Goal: Information Seeking & Learning: Learn about a topic

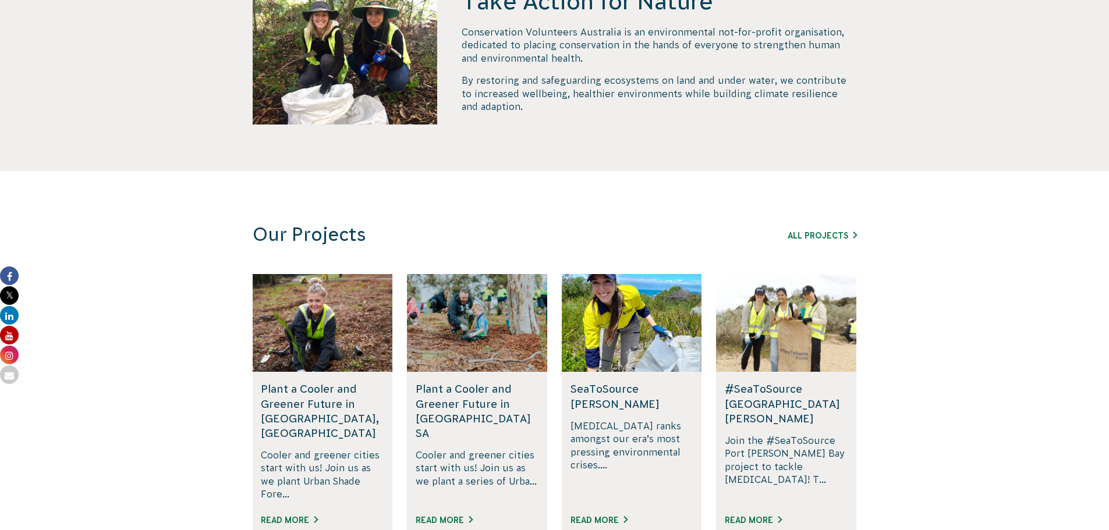
scroll to position [582, 0]
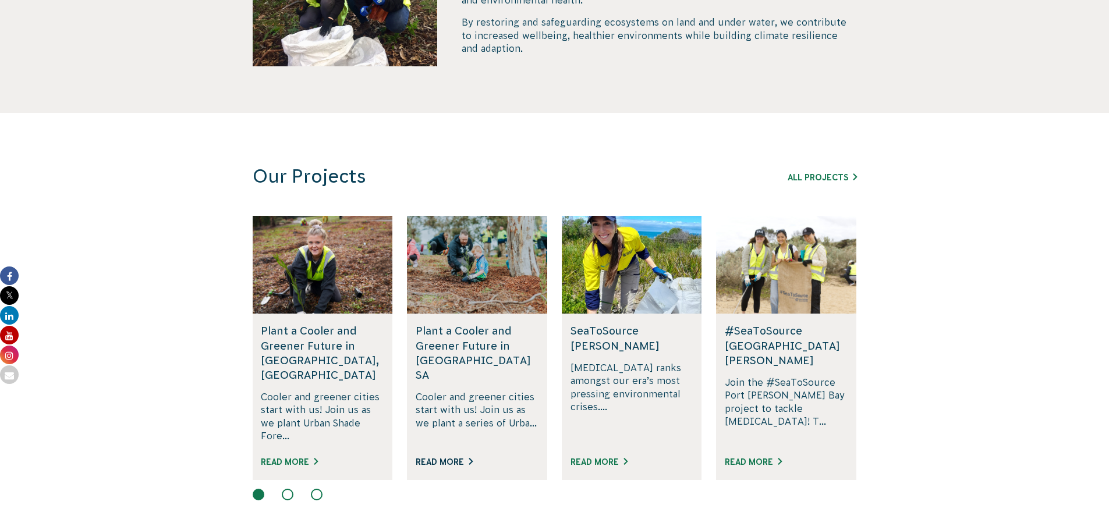
click at [435, 457] on link "Read More" at bounding box center [444, 461] width 57 height 9
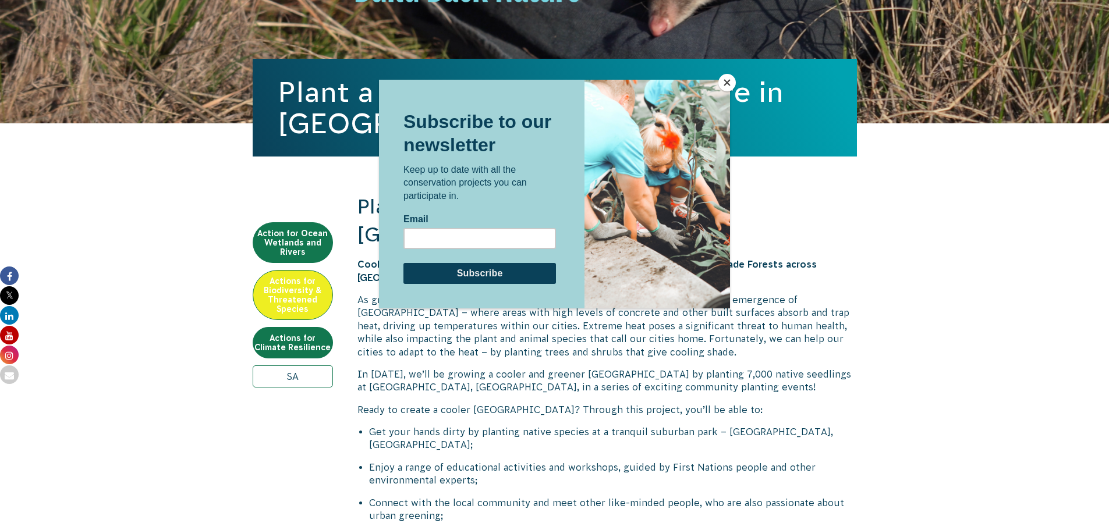
scroll to position [233, 0]
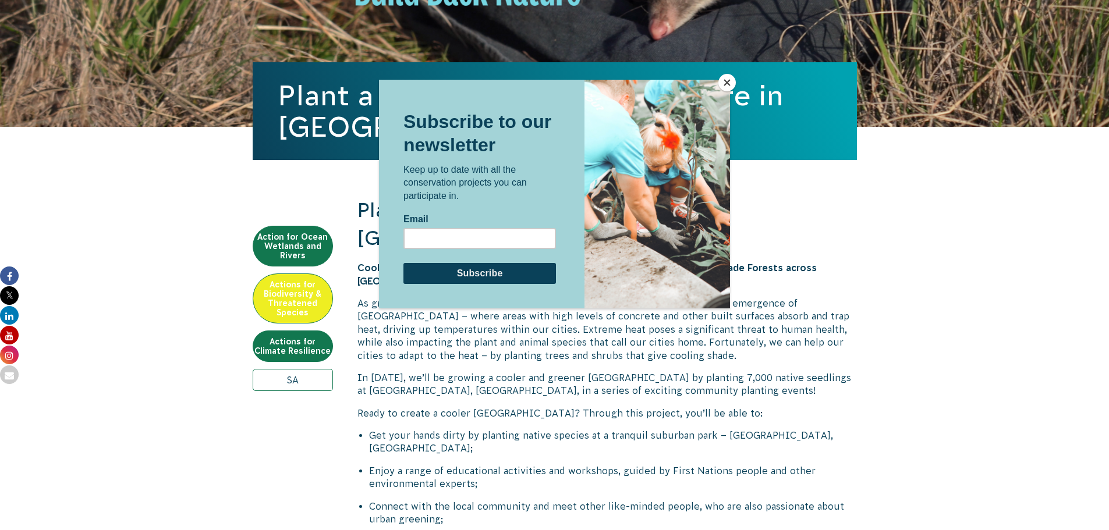
click at [730, 83] on button "Close" at bounding box center [726, 82] width 17 height 17
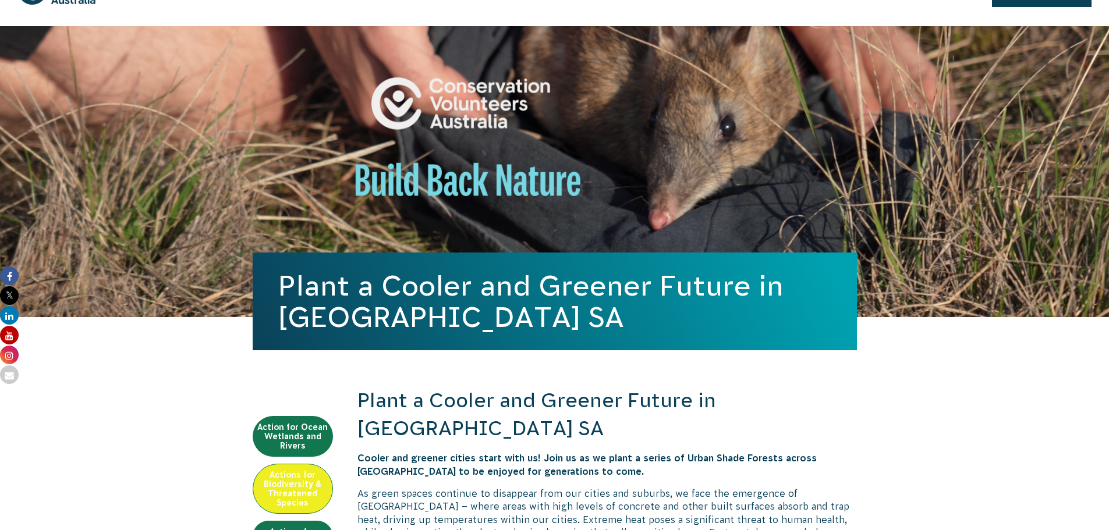
scroll to position [0, 0]
